Goal: Task Accomplishment & Management: Manage account settings

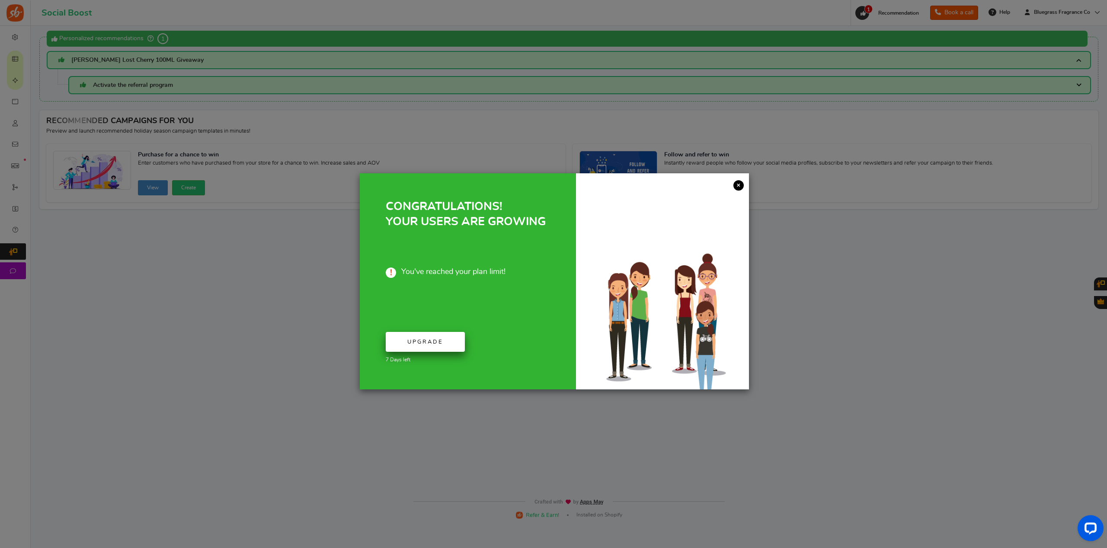
click at [430, 345] on span "Upgrade" at bounding box center [425, 342] width 36 height 6
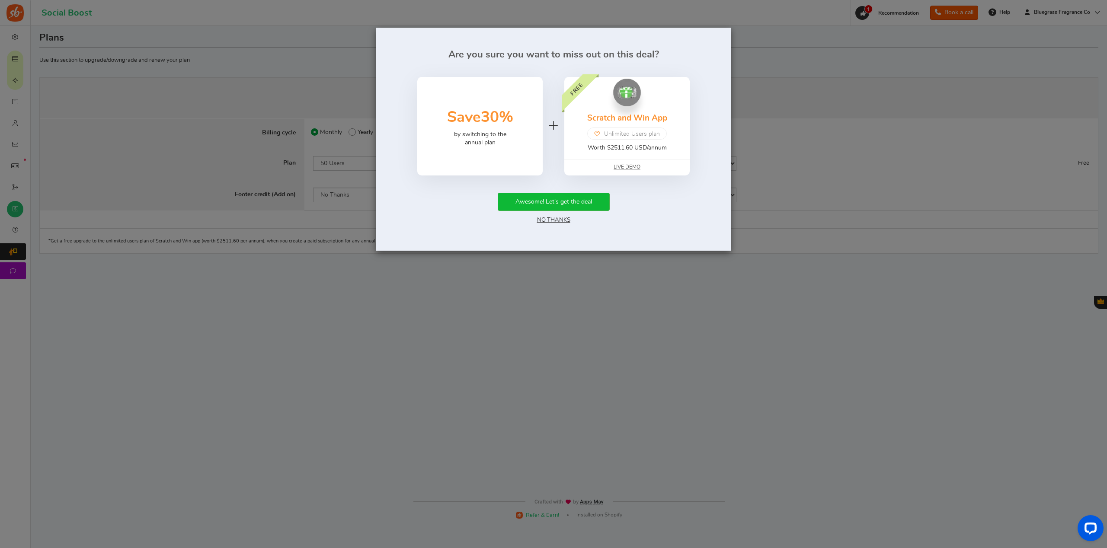
click at [562, 219] on link "No Thanks" at bounding box center [553, 220] width 33 height 6
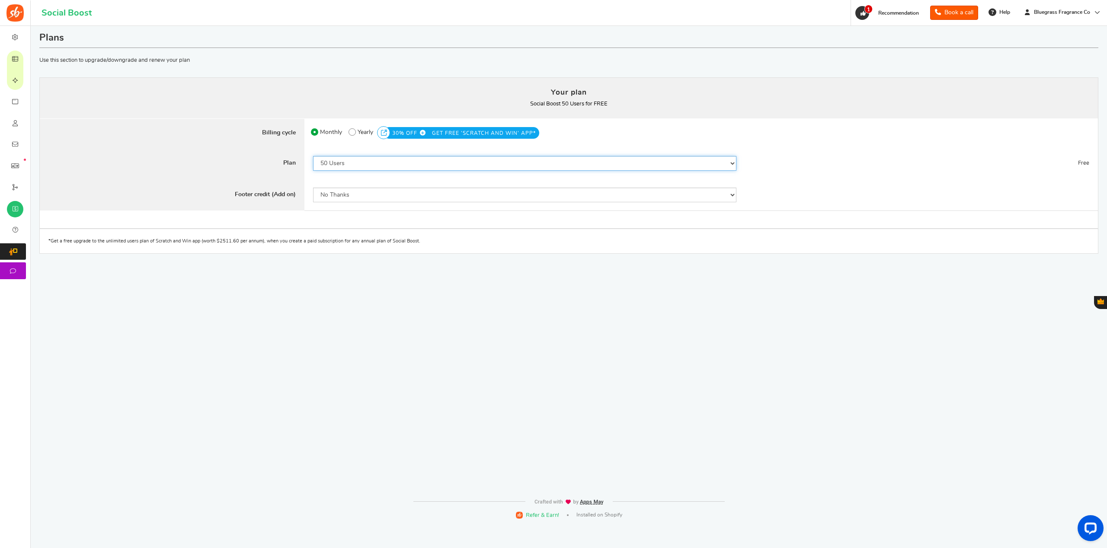
click at [361, 160] on select "50 Users 500 Users 2000 Users 5000 Users 10000 Users 15000 Users 25000 Users En…" at bounding box center [525, 163] width 424 height 15
click at [313, 156] on select "50 Users 500 Users 2000 Users 5000 Users 10000 Users 15000 Users 25000 Users En…" at bounding box center [525, 163] width 424 height 15
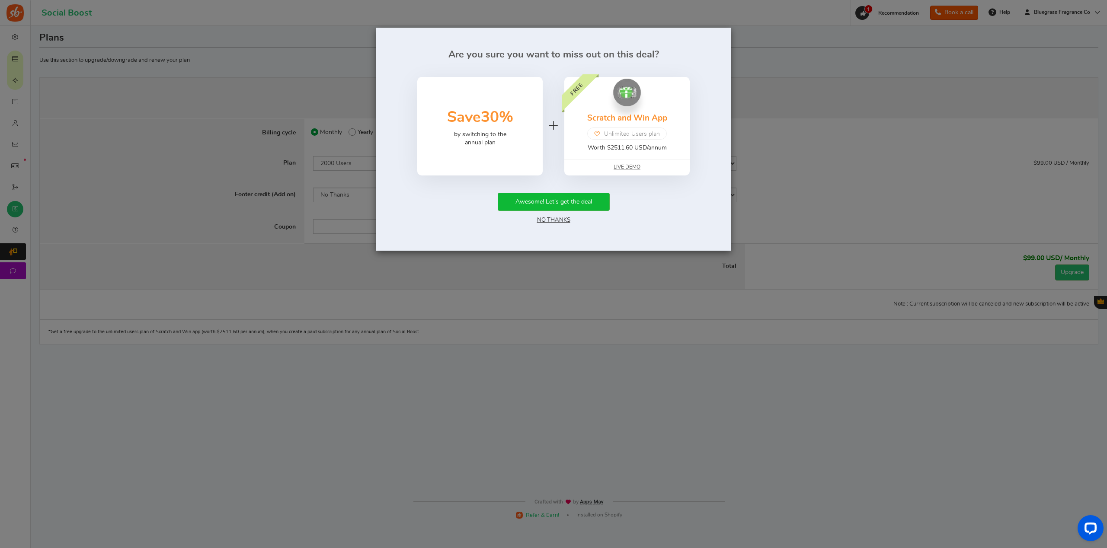
click at [555, 221] on link "No Thanks" at bounding box center [553, 220] width 33 height 6
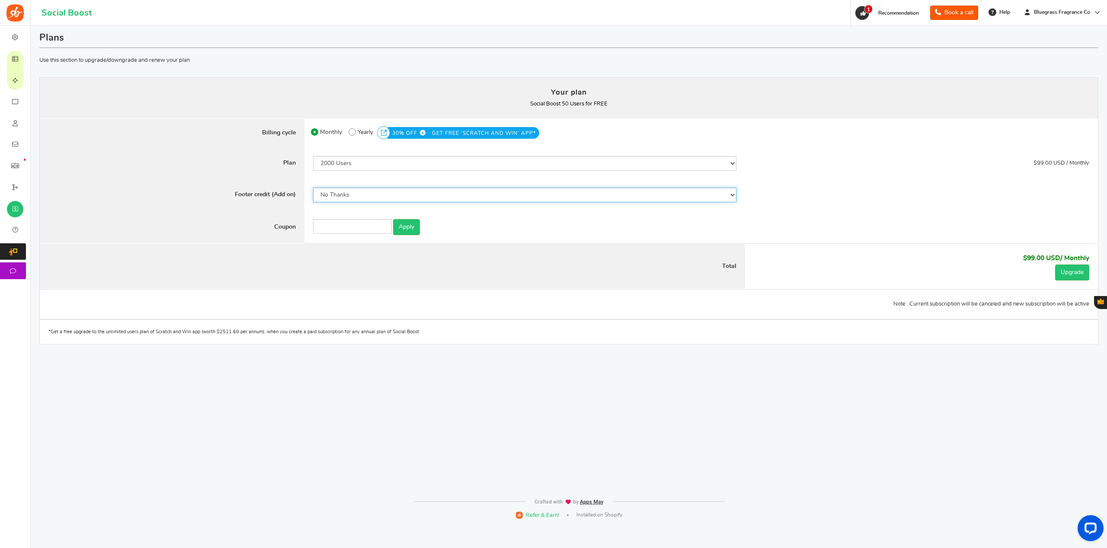
click at [373, 193] on select "No Thanks Yes" at bounding box center [525, 195] width 424 height 15
click at [375, 198] on select "No Thanks Yes" at bounding box center [525, 195] width 424 height 15
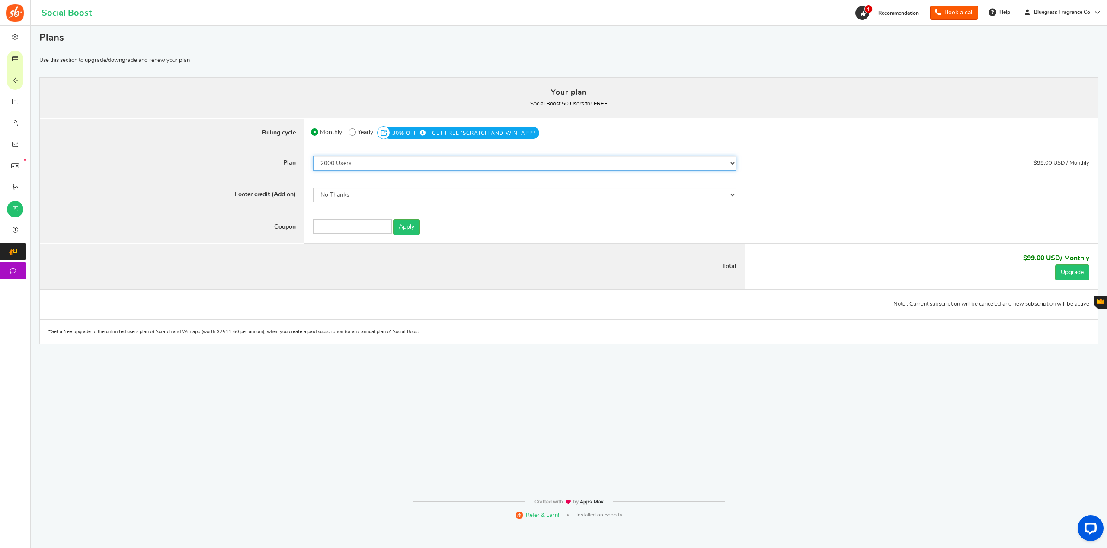
click at [404, 159] on select "50 Users 500 Users 2000 Users 5000 Users 10000 Users 15000 Users 25000 Users En…" at bounding box center [525, 163] width 424 height 15
select select "869"
click at [313, 156] on select "50 Users 500 Users 2000 Users 5000 Users 10000 Users 15000 Users 25000 Users En…" at bounding box center [525, 163] width 424 height 15
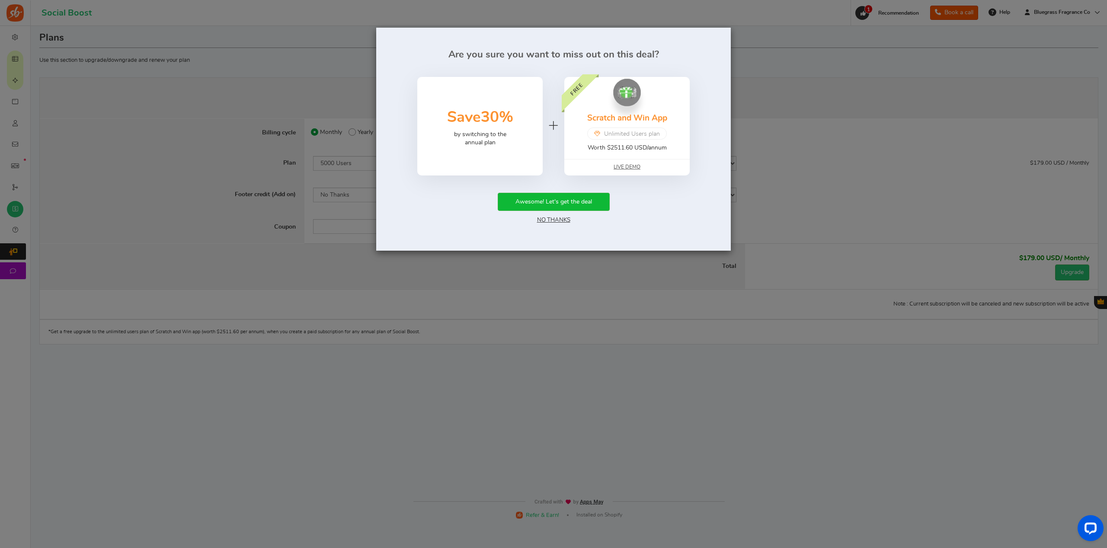
click at [411, 229] on div "Are you sure you want to miss out on this deal? 50% Save 30% by switching to th…" at bounding box center [553, 139] width 355 height 223
click at [553, 220] on link "No Thanks" at bounding box center [553, 220] width 33 height 6
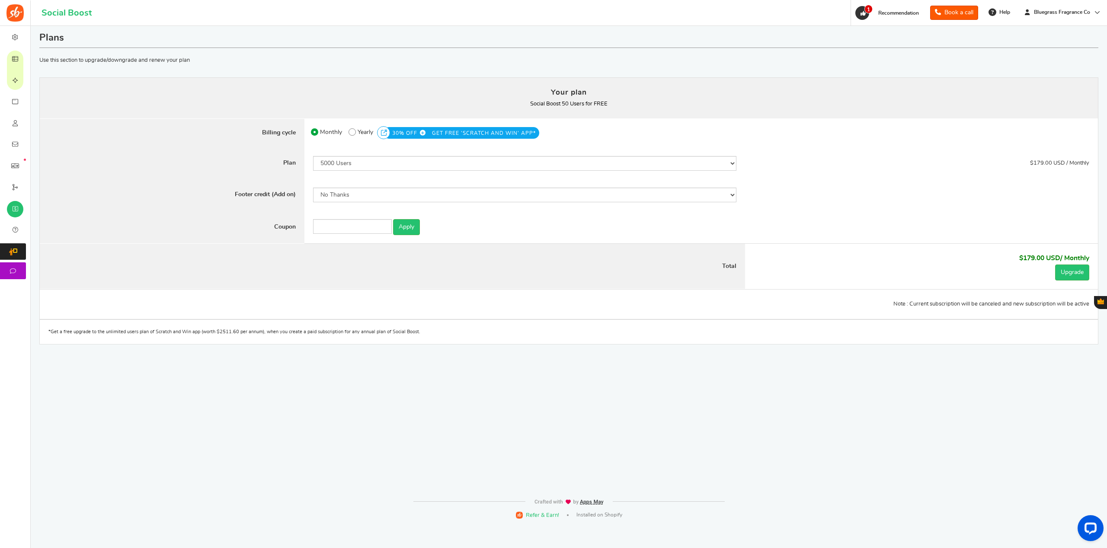
click at [397, 155] on div "50 Users 500 Users 2000 Users 5000 Users 10000 Users 15000 Users 25000 Users En…" at bounding box center [524, 163] width 441 height 32
drag, startPoint x: 1015, startPoint y: 241, endPoint x: 891, endPoint y: 234, distance: 124.7
click at [891, 233] on form "Your plan Social Boost 50 Users for FREE You currently have: Active coupon Plan…" at bounding box center [569, 198] width 1058 height 242
click at [978, 225] on div "- $0 USD / Monthly - $0 USD / Monthly" at bounding box center [921, 227] width 353 height 33
click at [778, 140] on div "Monthly 50% OFF Limited time offer! Yearly 30% OFF GET FREE 'SCRATCH AND WIN' A…" at bounding box center [657, 133] width 692 height 16
